Goal: Complete application form

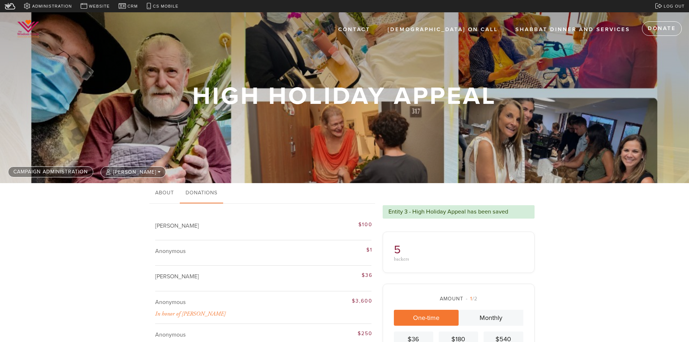
scroll to position [101, 0]
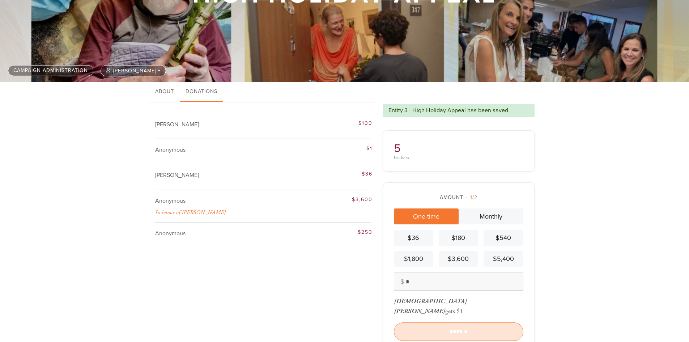
type input "*"
click at [456, 322] on input "******" at bounding box center [458, 331] width 129 height 18
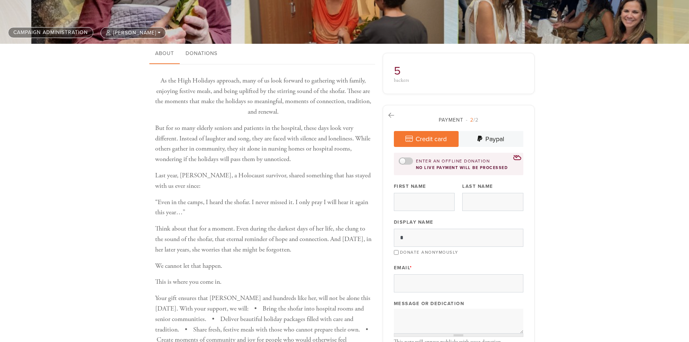
scroll to position [139, 0]
click at [410, 161] on div at bounding box center [406, 161] width 14 height 7
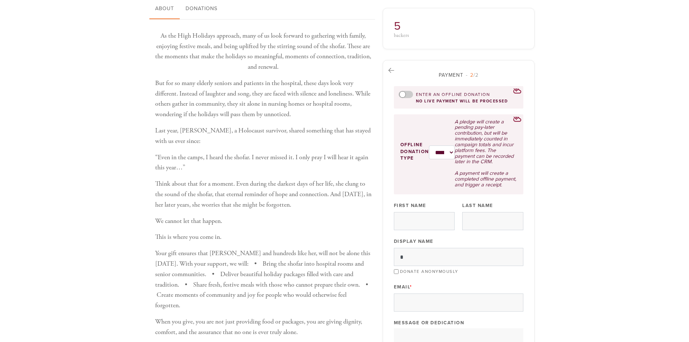
scroll to position [180, 0]
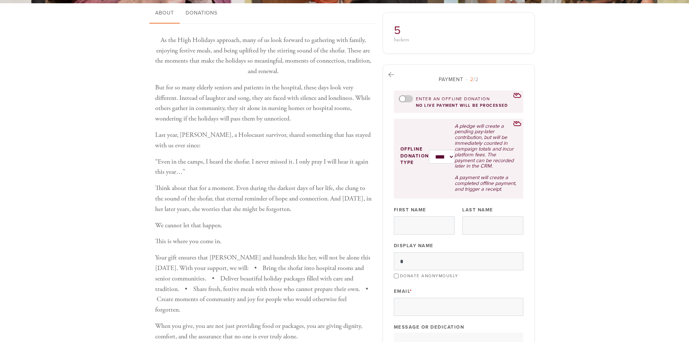
click at [400, 103] on div "no live payment will be processed" at bounding box center [459, 105] width 120 height 5
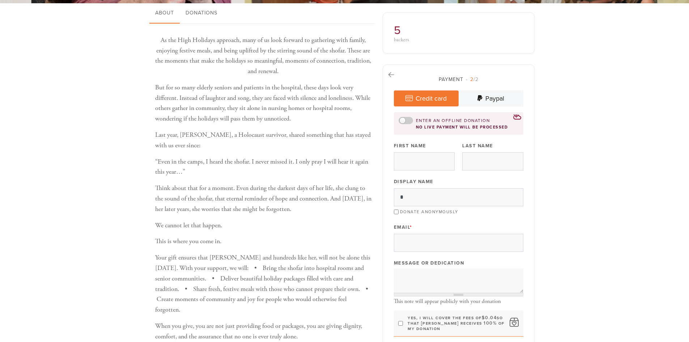
click at [153, 146] on div "As the High Holidays approach, many of us look forward to gathering with family…" at bounding box center [263, 315] width 228 height 582
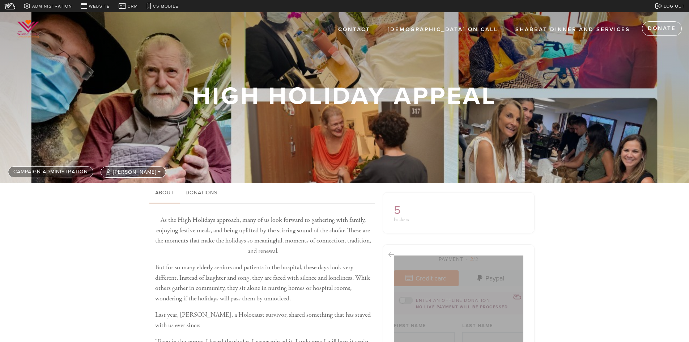
scroll to position [180, 0]
